Goal: Transaction & Acquisition: Purchase product/service

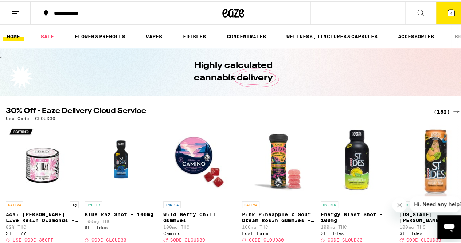
click at [447, 15] on icon at bounding box center [451, 11] width 9 height 9
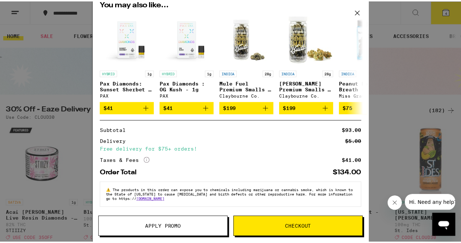
scroll to position [113, 0]
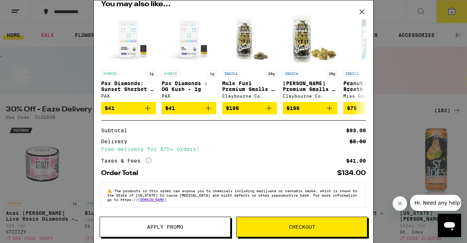
click at [197, 220] on button "Apply Promo" at bounding box center [165, 226] width 131 height 20
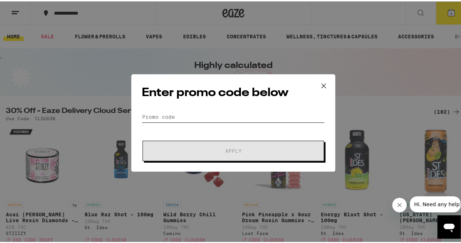
click at [171, 115] on input "Promo Code" at bounding box center [233, 115] width 183 height 11
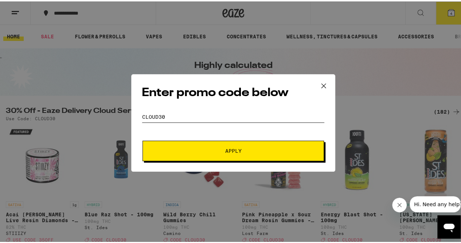
type input "cloud30"
click at [194, 150] on span "Apply" at bounding box center [233, 149] width 131 height 5
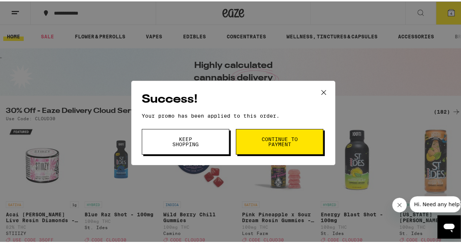
click at [321, 90] on icon at bounding box center [323, 90] width 11 height 11
